Goal: Information Seeking & Learning: Find specific fact

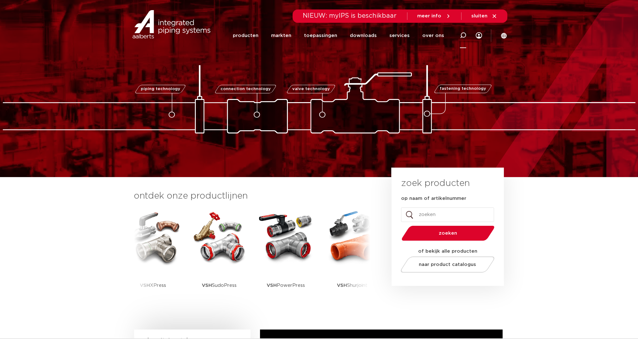
click at [462, 34] on icon at bounding box center [463, 35] width 6 height 6
type input "6330"
click button "Zoeken" at bounding box center [0, 0] width 0 height 0
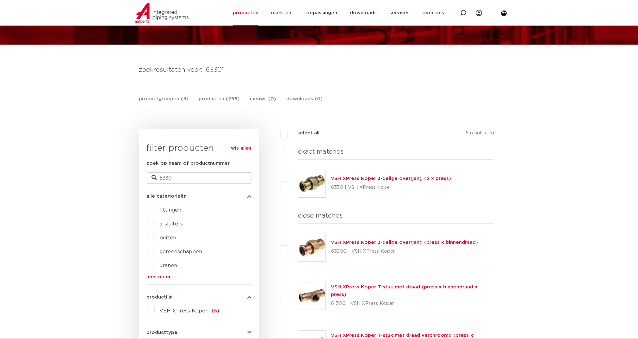
scroll to position [84, 0]
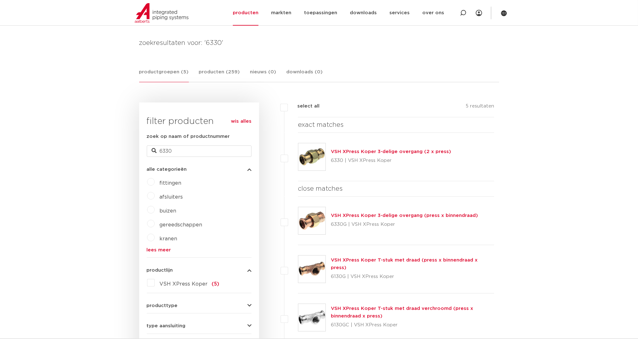
click at [372, 147] on div "VSH XPress Koper 3-delige overgang (2 x press) 6330 | VSH XPress Koper" at bounding box center [396, 157] width 196 height 48
click at [379, 151] on link "VSH XPress Koper 3-delige overgang (2 x press)" at bounding box center [391, 151] width 120 height 5
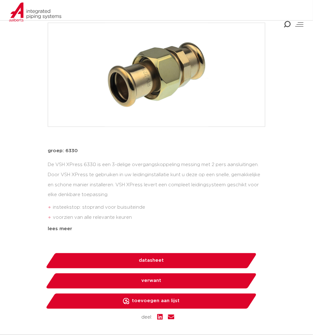
scroll to position [169, 0]
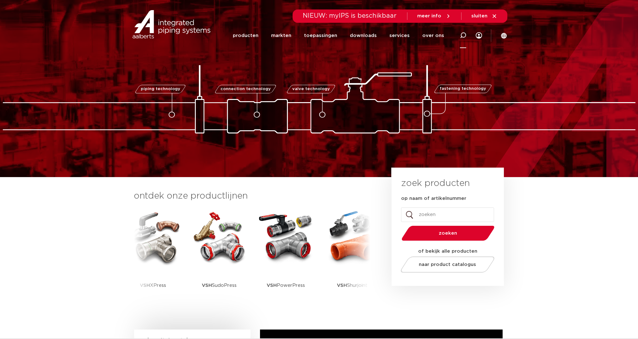
click at [464, 34] on icon at bounding box center [463, 35] width 6 height 6
type input "6330g"
click button "Zoeken" at bounding box center [0, 0] width 0 height 0
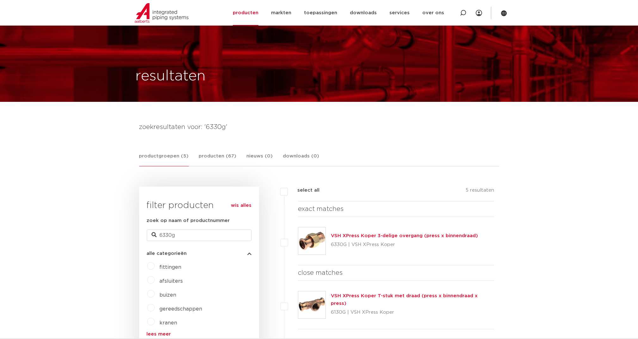
scroll to position [42, 0]
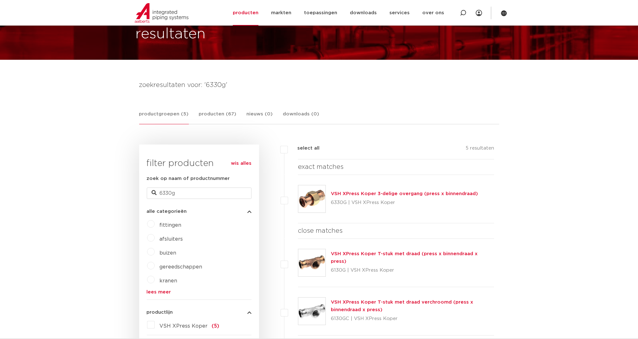
click at [379, 193] on link "VSH XPress Koper 3-delige overgang (press x binnendraad)" at bounding box center [404, 193] width 147 height 5
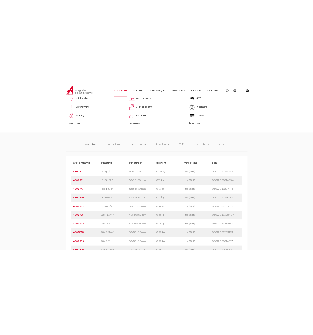
scroll to position [379, 0]
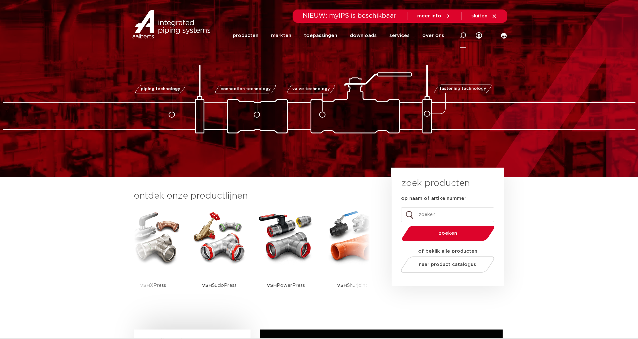
click at [313, 34] on icon at bounding box center [463, 35] width 6 height 6
click at [285, 37] on input "6330g" at bounding box center [368, 34] width 199 height 13
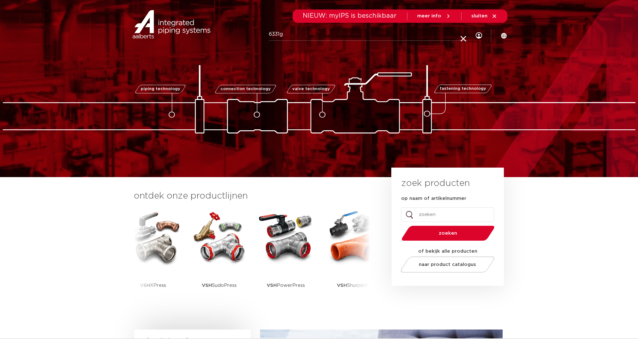
type input "6331g"
click button "Zoeken" at bounding box center [0, 0] width 0 height 0
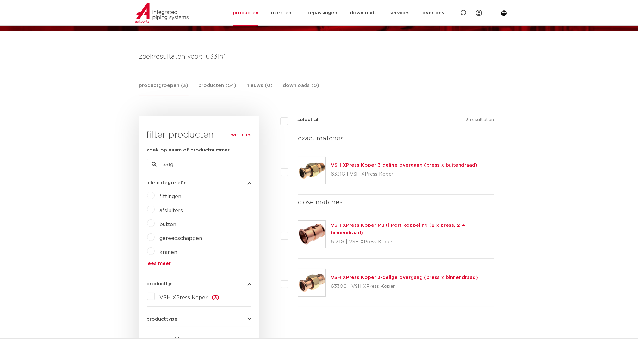
scroll to position [84, 0]
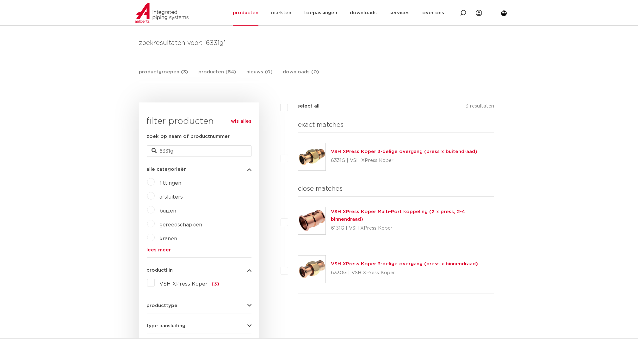
click at [350, 152] on link "VSH XPress Koper 3-delige overgang (press x buitendraad)" at bounding box center [404, 151] width 146 height 5
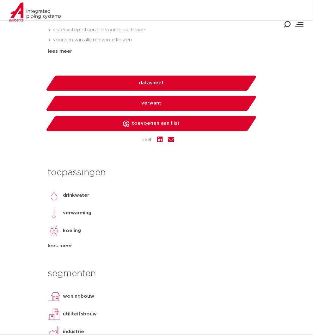
scroll to position [337, 0]
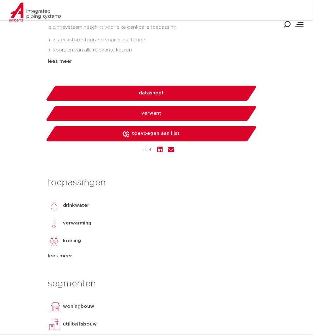
click at [287, 25] on icon "Combined Shape" at bounding box center [287, 24] width 7 height 7
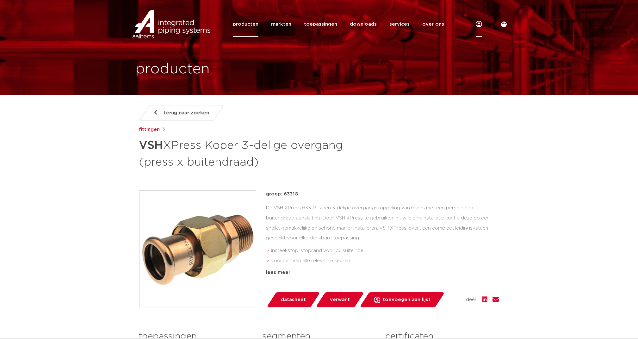
scroll to position [0, 0]
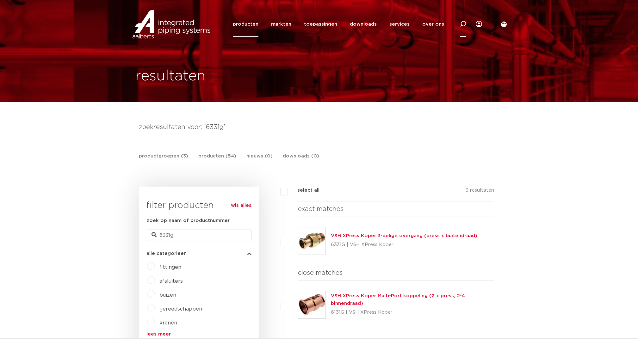
click at [463, 23] on icon at bounding box center [463, 24] width 6 height 6
type input "C1459"
click button "Zoeken" at bounding box center [0, 0] width 0 height 0
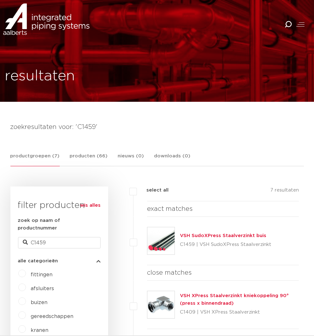
click at [286, 25] on icon "Combined Shape" at bounding box center [288, 24] width 7 height 7
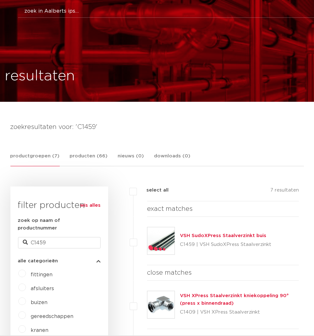
click at [60, 13] on button "Zoeken" at bounding box center [168, 10] width 312 height 10
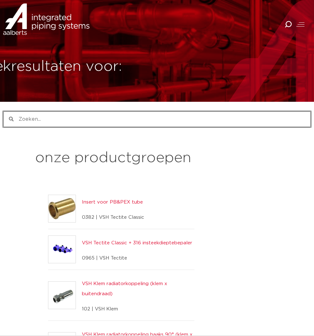
click at [38, 116] on input "Zoeken" at bounding box center [162, 119] width 297 height 15
type input "C1435"
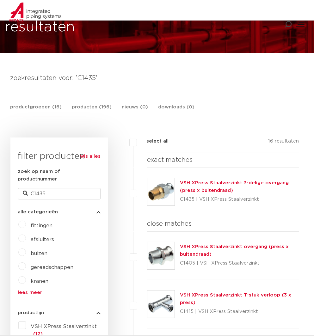
scroll to position [42, 0]
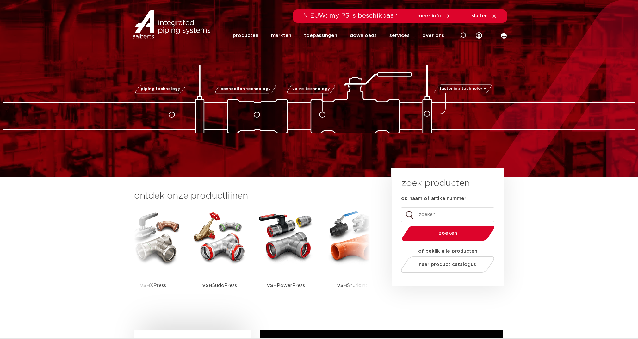
click at [464, 36] on icon at bounding box center [463, 35] width 6 height 6
type input "6330"
click button "Zoeken" at bounding box center [0, 0] width 0 height 0
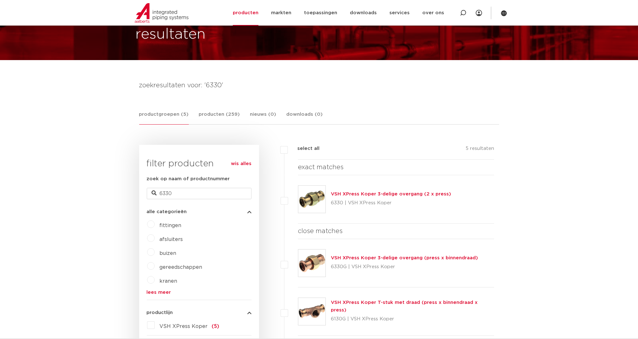
click at [383, 190] on div "VSH XPress Koper 3-delige overgang (2 x press) 6330 | VSH XPress Koper" at bounding box center [391, 199] width 120 height 18
click at [391, 194] on link "VSH XPress Koper 3-delige overgang (2 x press)" at bounding box center [391, 194] width 120 height 5
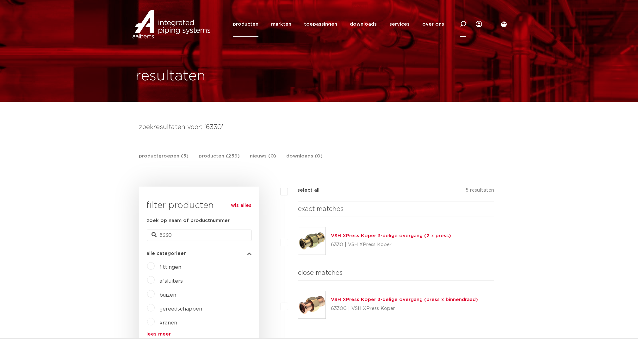
click at [460, 23] on icon at bounding box center [463, 24] width 6 height 6
type input "6330g"
click button "Zoeken" at bounding box center [0, 0] width 0 height 0
click at [373, 236] on link "VSH XPress Koper 3-delige overgang (press x binnendraad)" at bounding box center [404, 235] width 147 height 5
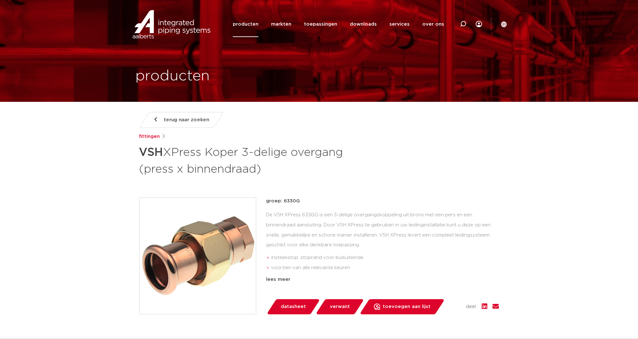
click at [404, 156] on div "terug naar zoeken [GEOGRAPHIC_DATA] VSH XPress Koper 3-delige overgang (press x…" at bounding box center [319, 144] width 360 height 65
click at [438, 261] on li "insteekstop: stoprand voor buisuiteinde" at bounding box center [385, 258] width 228 height 10
click at [464, 25] on icon at bounding box center [463, 24] width 6 height 6
type input "6331g"
click button "Zoeken" at bounding box center [0, 0] width 0 height 0
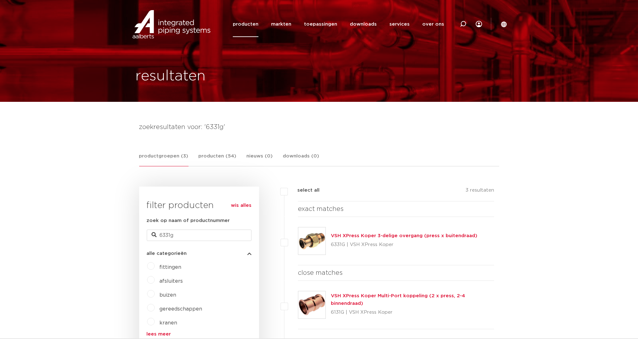
click at [359, 235] on link "VSH XPress Koper 3-delige overgang (press x buitendraad)" at bounding box center [404, 235] width 146 height 5
